Goal: Use online tool/utility: Utilize a website feature to perform a specific function

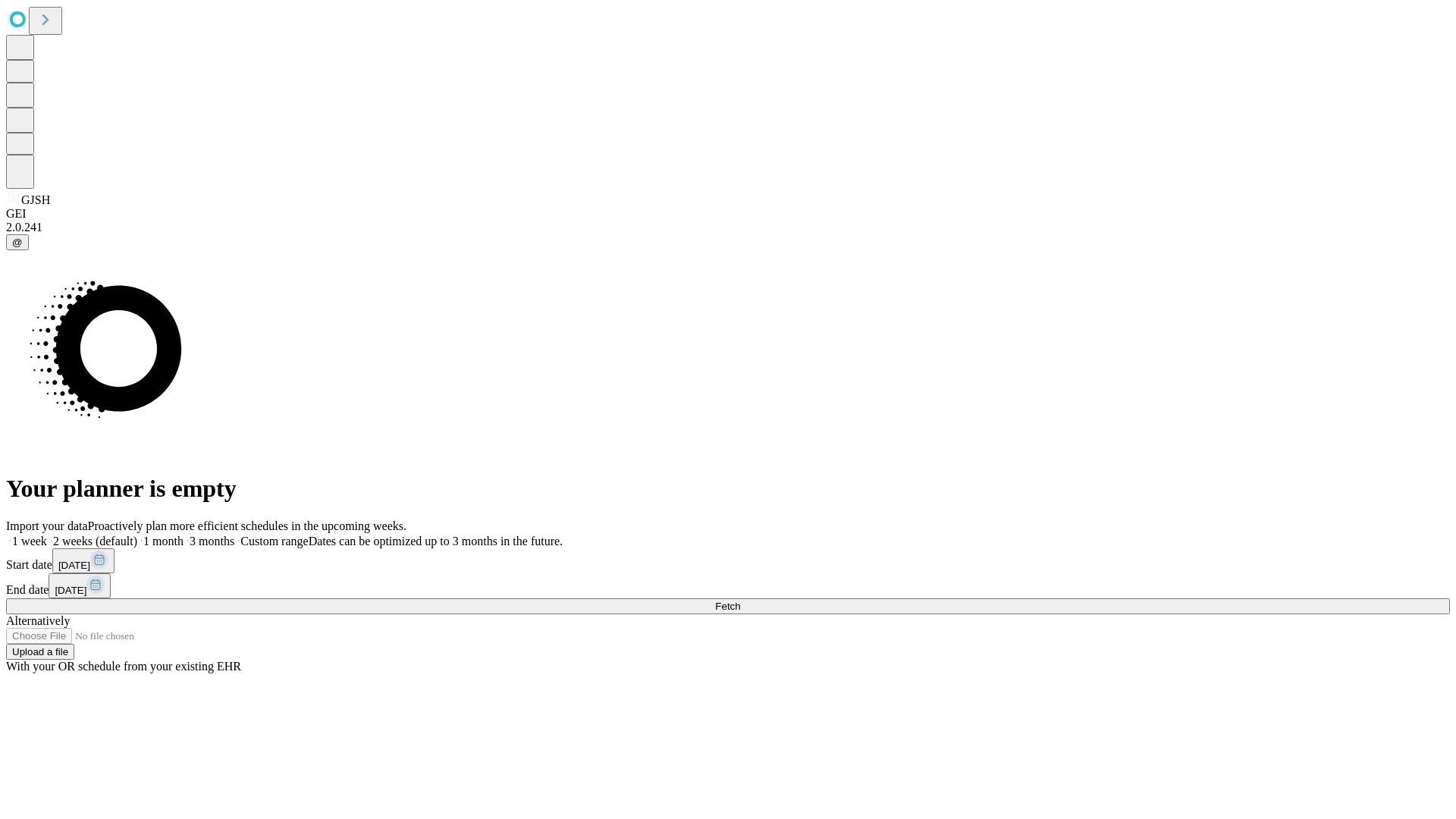
click at [740, 601] on span "Fetch" at bounding box center [728, 606] width 25 height 12
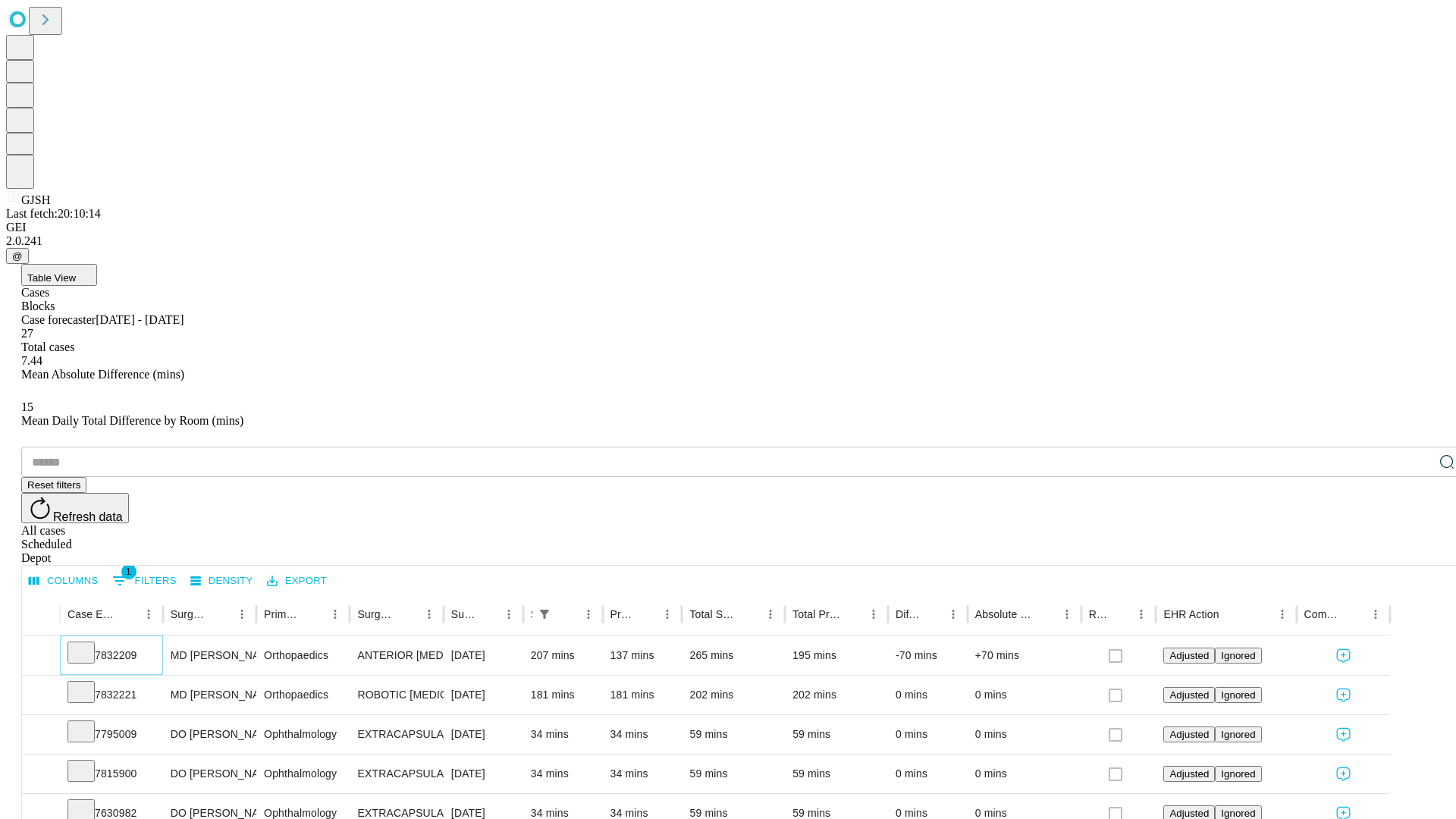
click at [89, 644] on icon at bounding box center [82, 651] width 16 height 16
